Goal: Task Accomplishment & Management: Manage account settings

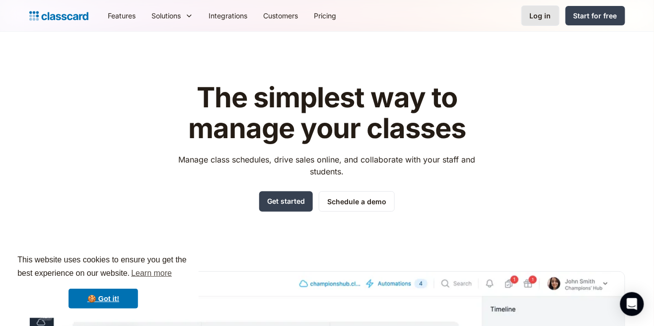
click at [535, 13] on div "Log in" at bounding box center [540, 15] width 21 height 10
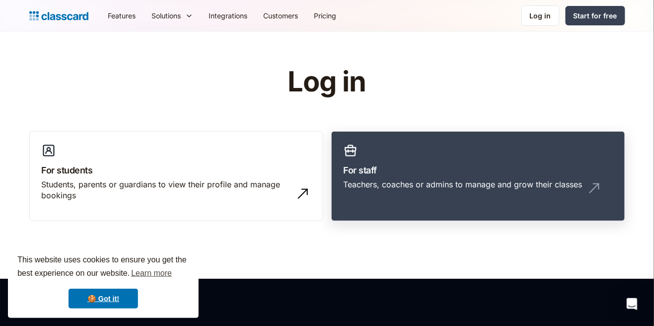
click at [446, 181] on div "Teachers, coaches or admins to manage and grow their classes" at bounding box center [462, 184] width 239 height 11
